Goal: Transaction & Acquisition: Purchase product/service

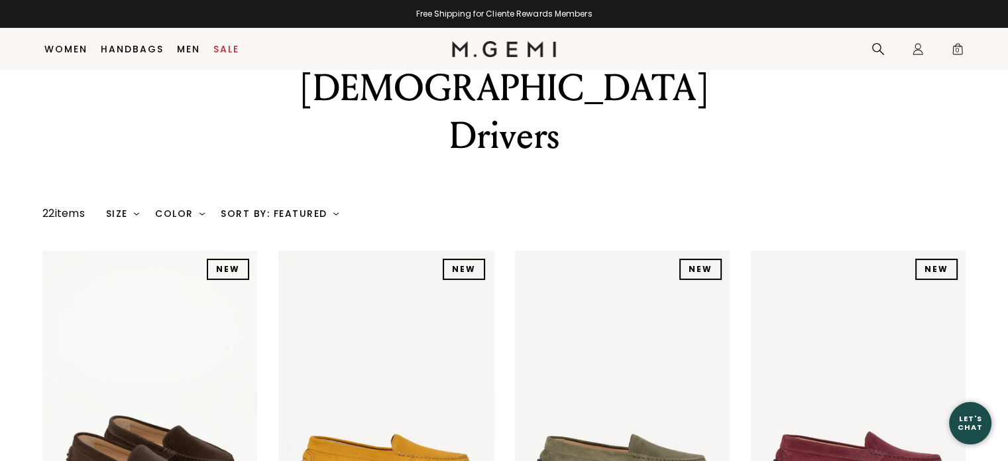
click at [356, 366] on img at bounding box center [385, 394] width 215 height 286
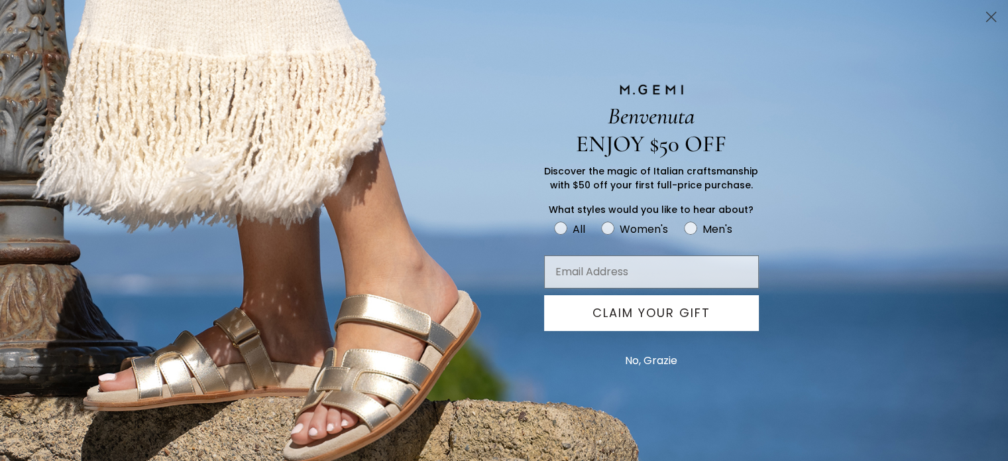
click at [984, 15] on circle "Close dialog" at bounding box center [991, 17] width 22 height 22
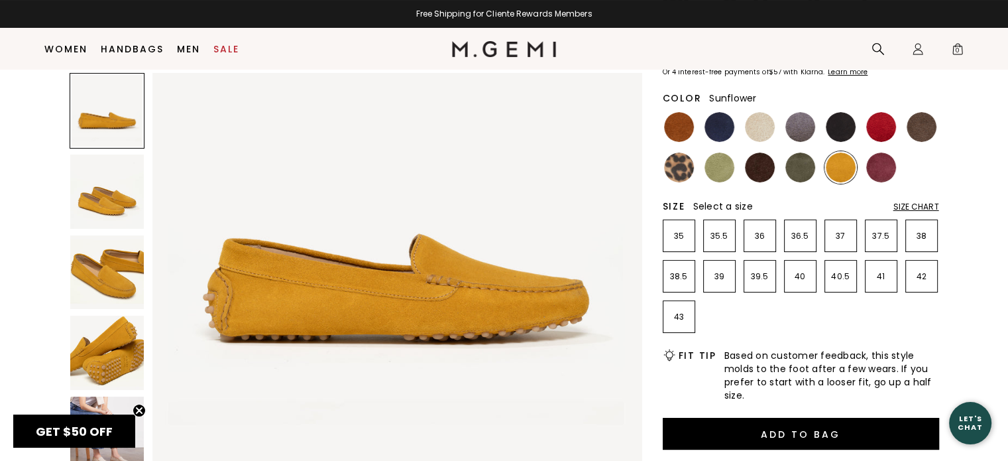
scroll to position [93, 0]
click at [754, 133] on img at bounding box center [760, 127] width 30 height 30
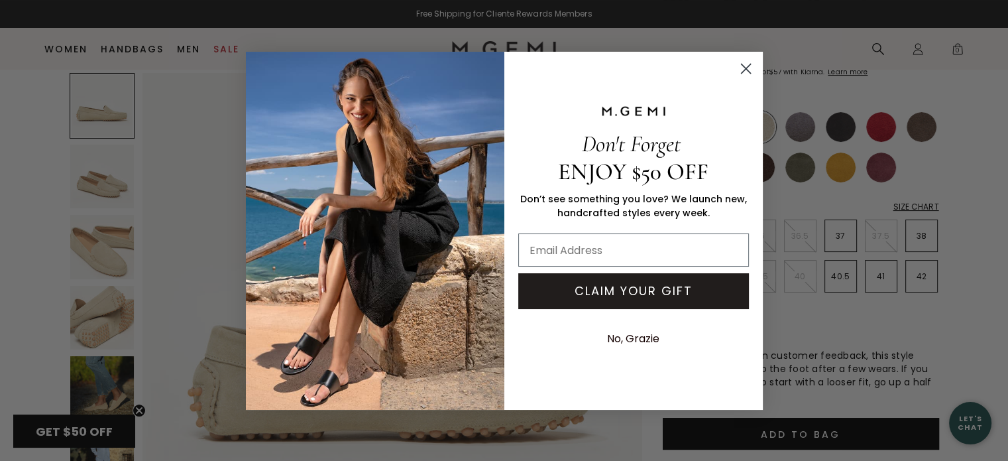
click at [748, 64] on circle "Close dialog" at bounding box center [745, 68] width 22 height 22
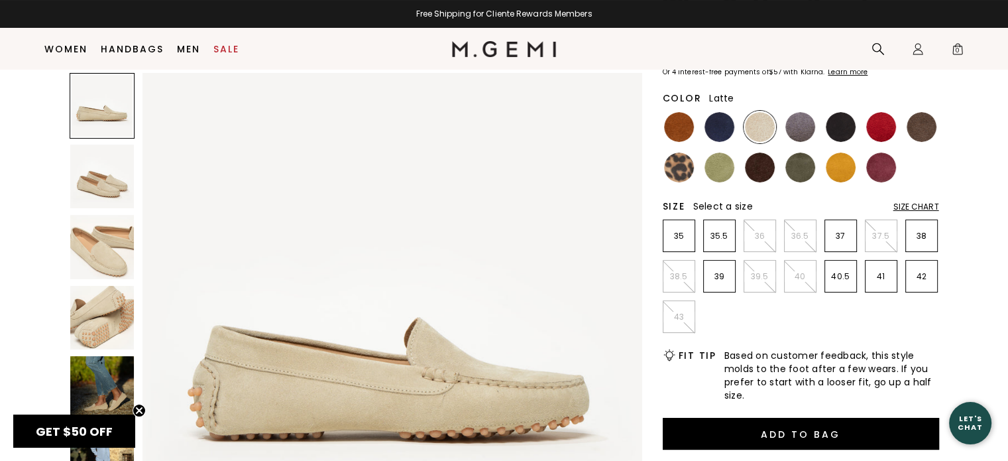
click at [107, 312] on img at bounding box center [102, 318] width 64 height 64
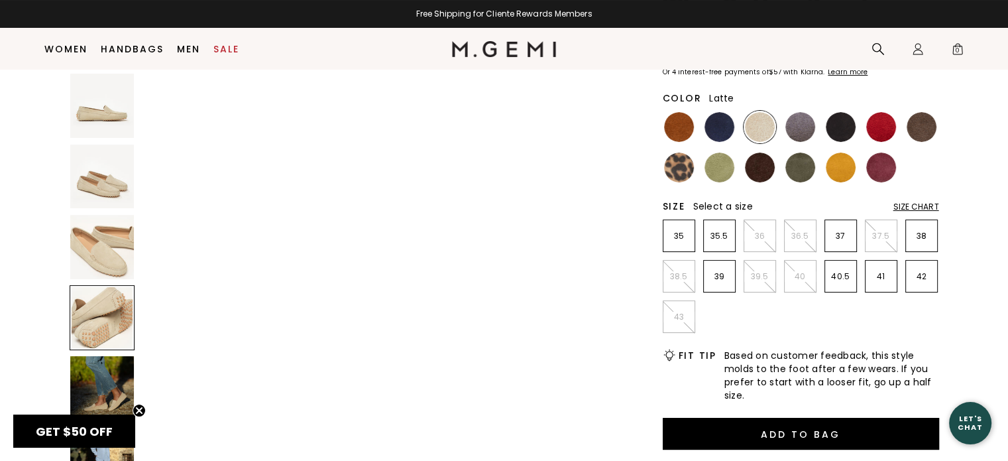
scroll to position [1508, 0]
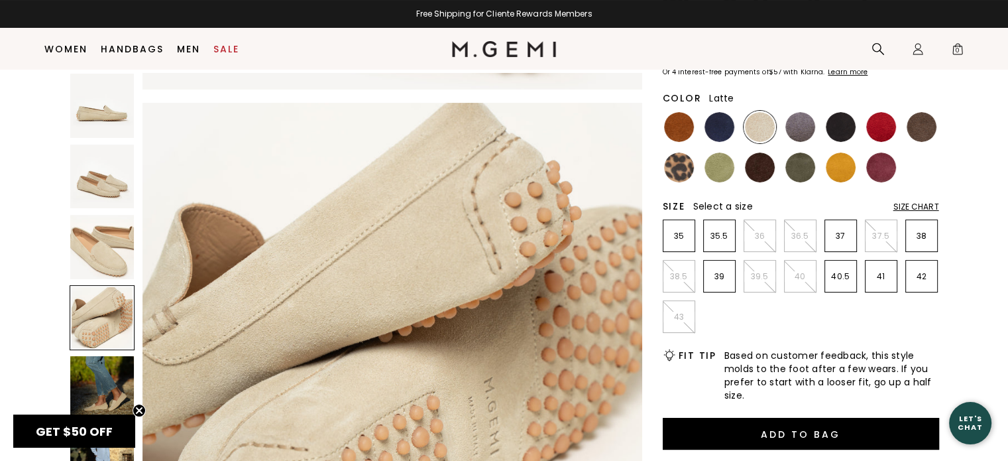
click at [113, 264] on img at bounding box center [102, 247] width 64 height 64
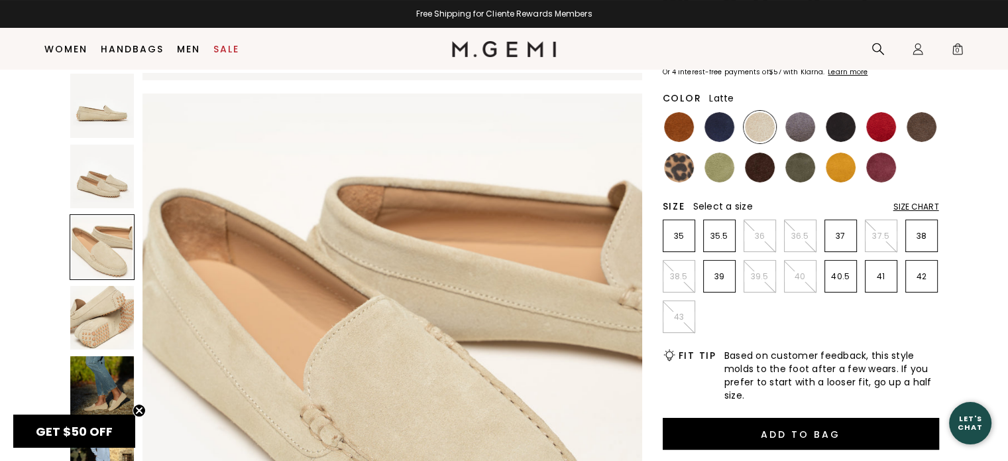
click at [108, 190] on img at bounding box center [102, 176] width 64 height 64
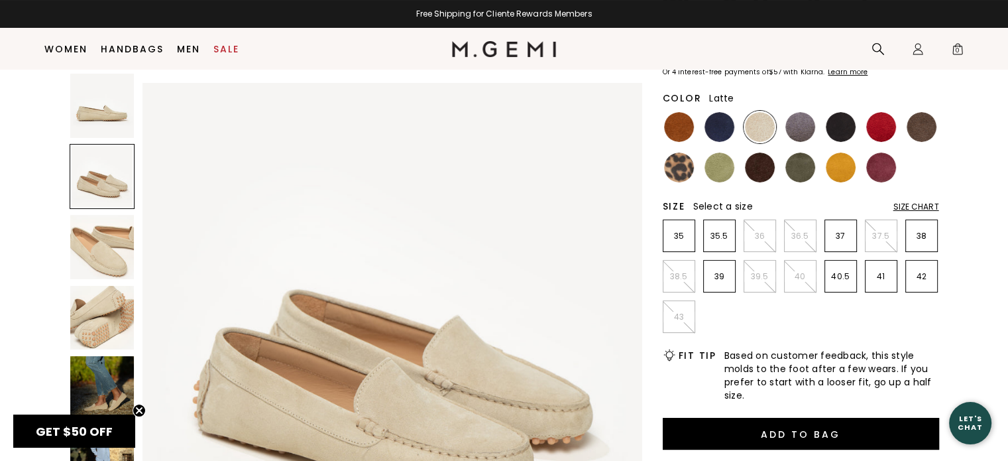
click at [109, 100] on img at bounding box center [102, 106] width 64 height 64
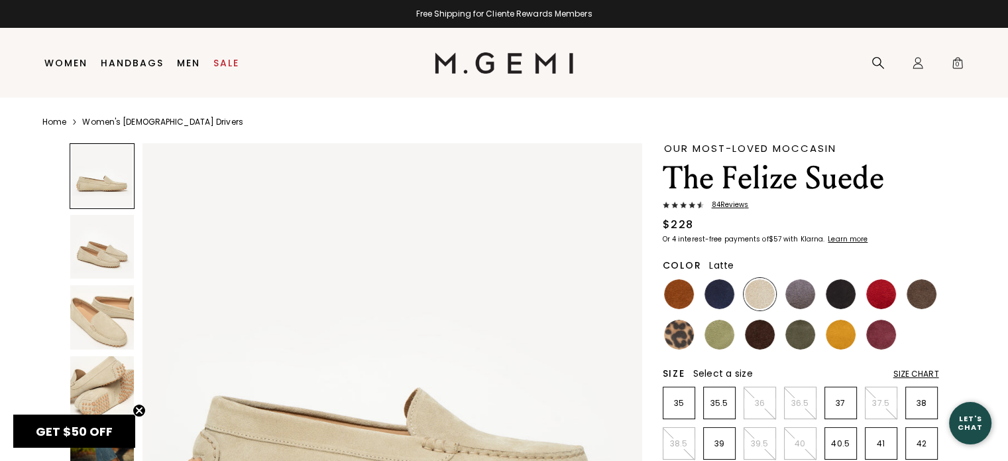
scroll to position [3, 0]
